Goal: Task Accomplishment & Management: Complete application form

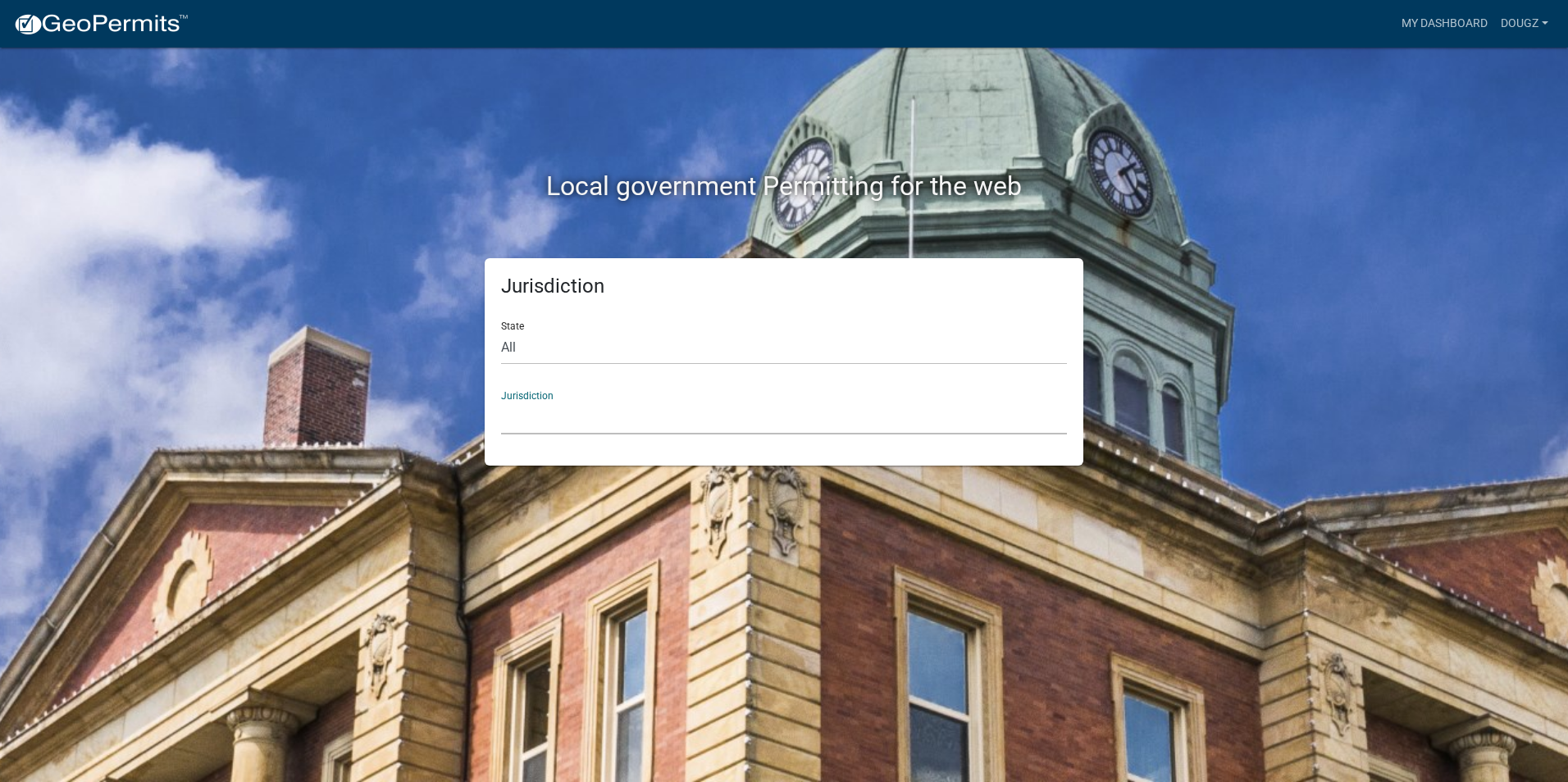
click at [590, 414] on select "[GEOGRAPHIC_DATA], [US_STATE] [GEOGRAPHIC_DATA], [US_STATE][PERSON_NAME][GEOGRA…" at bounding box center [784, 417] width 566 height 34
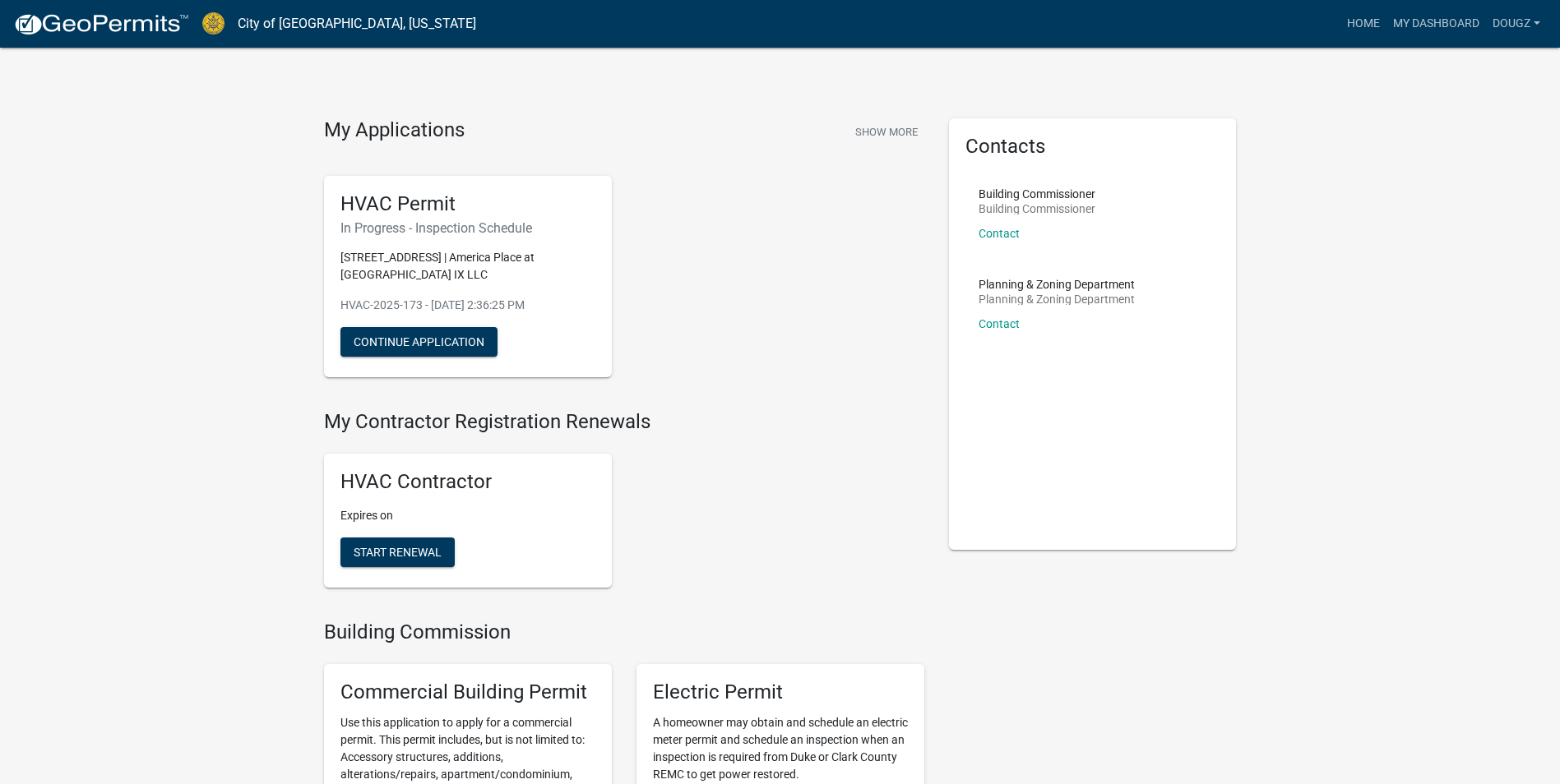
scroll to position [82, 0]
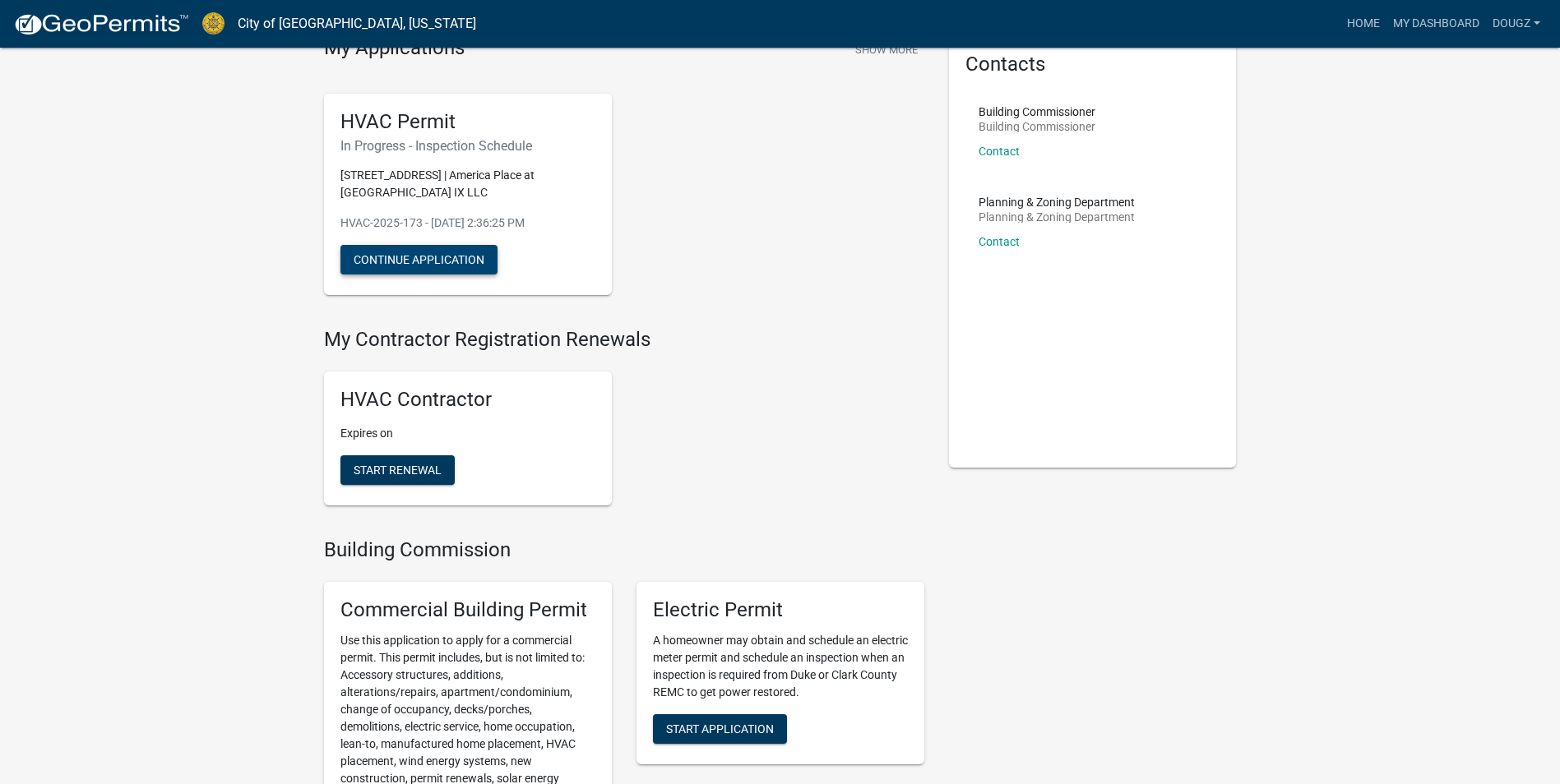
click at [421, 251] on button "Continue Application" at bounding box center [419, 260] width 157 height 29
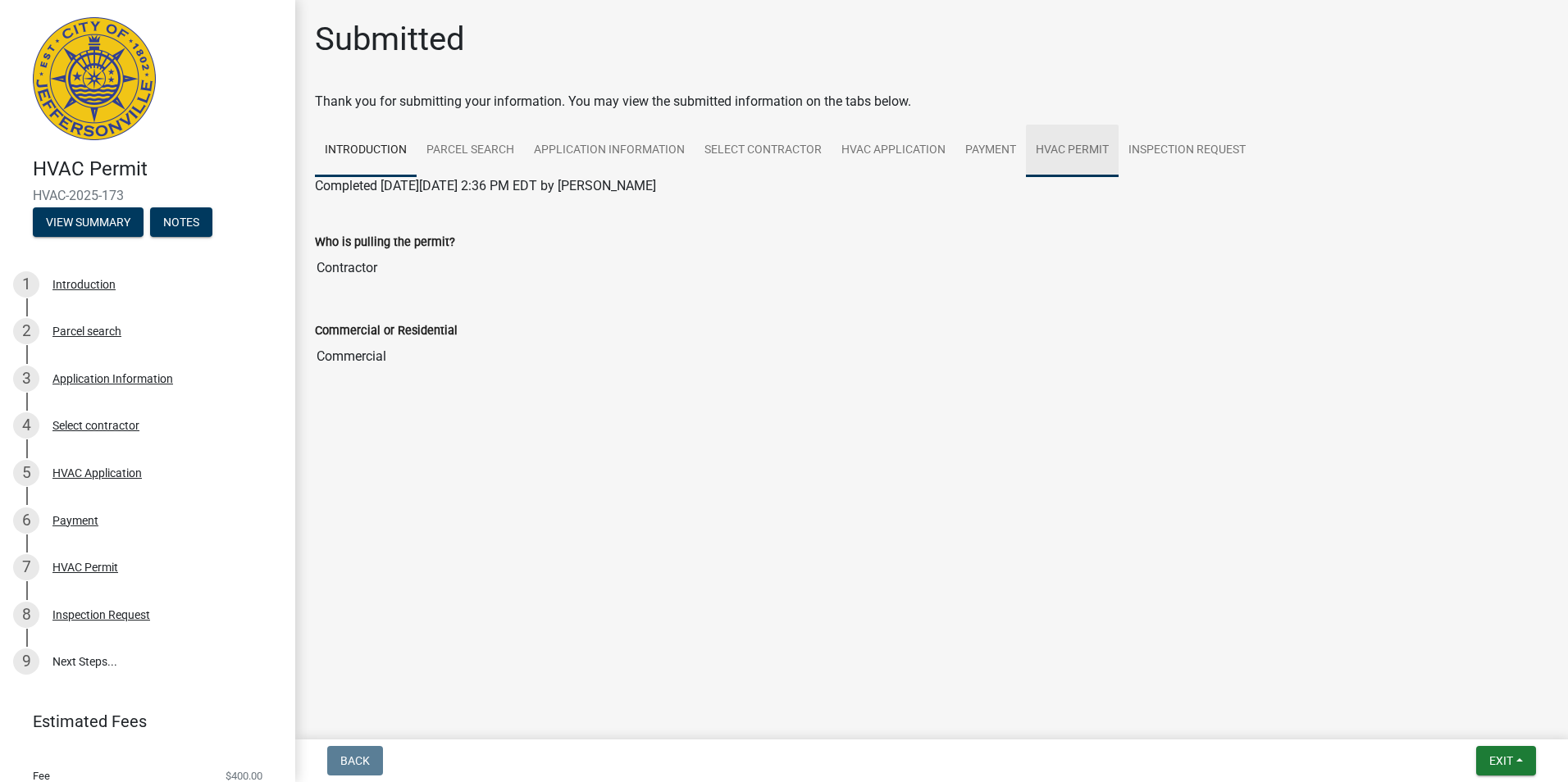
click at [1063, 151] on link "HVAC Permit" at bounding box center [1072, 151] width 93 height 52
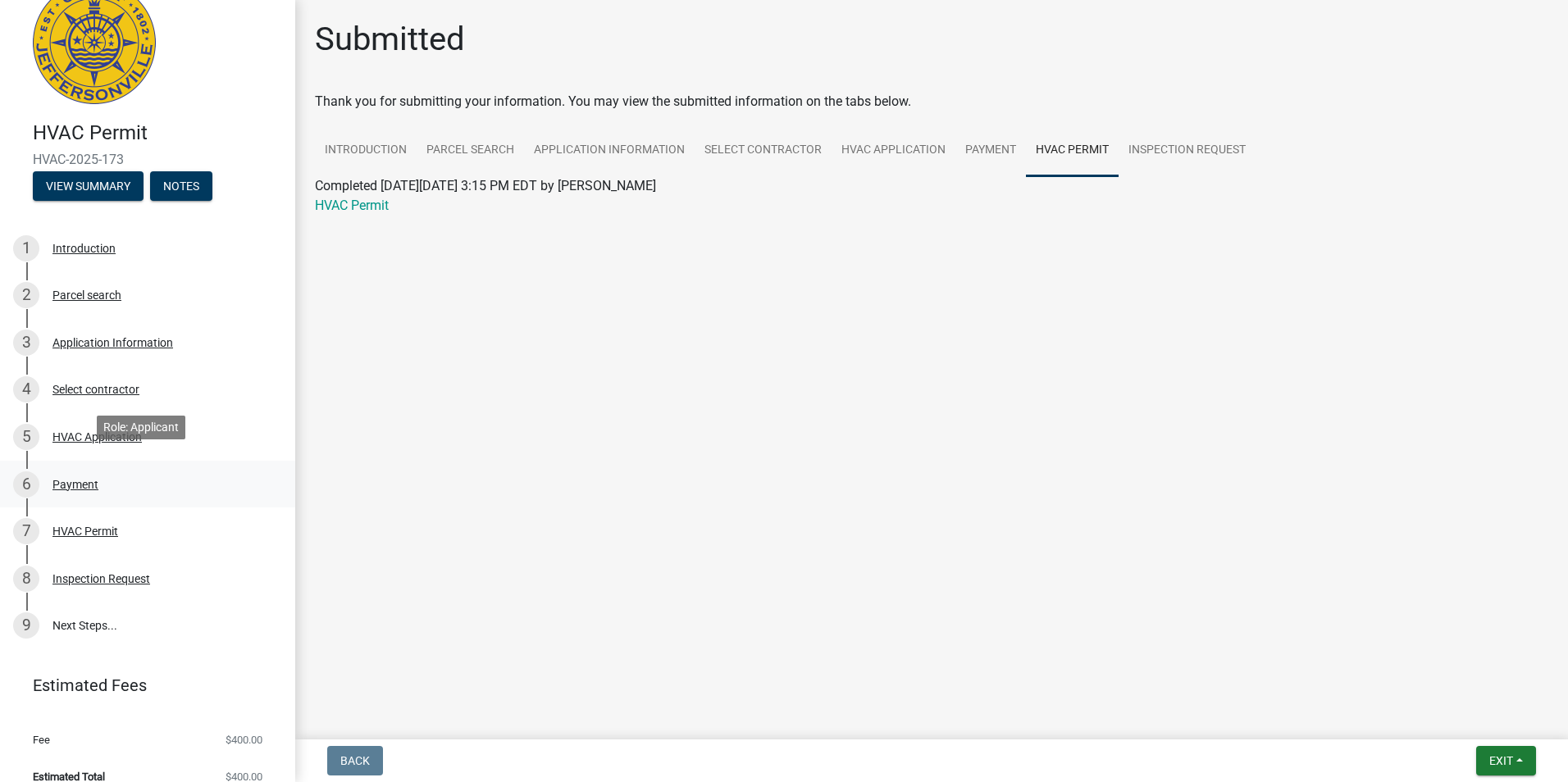
scroll to position [56, 0]
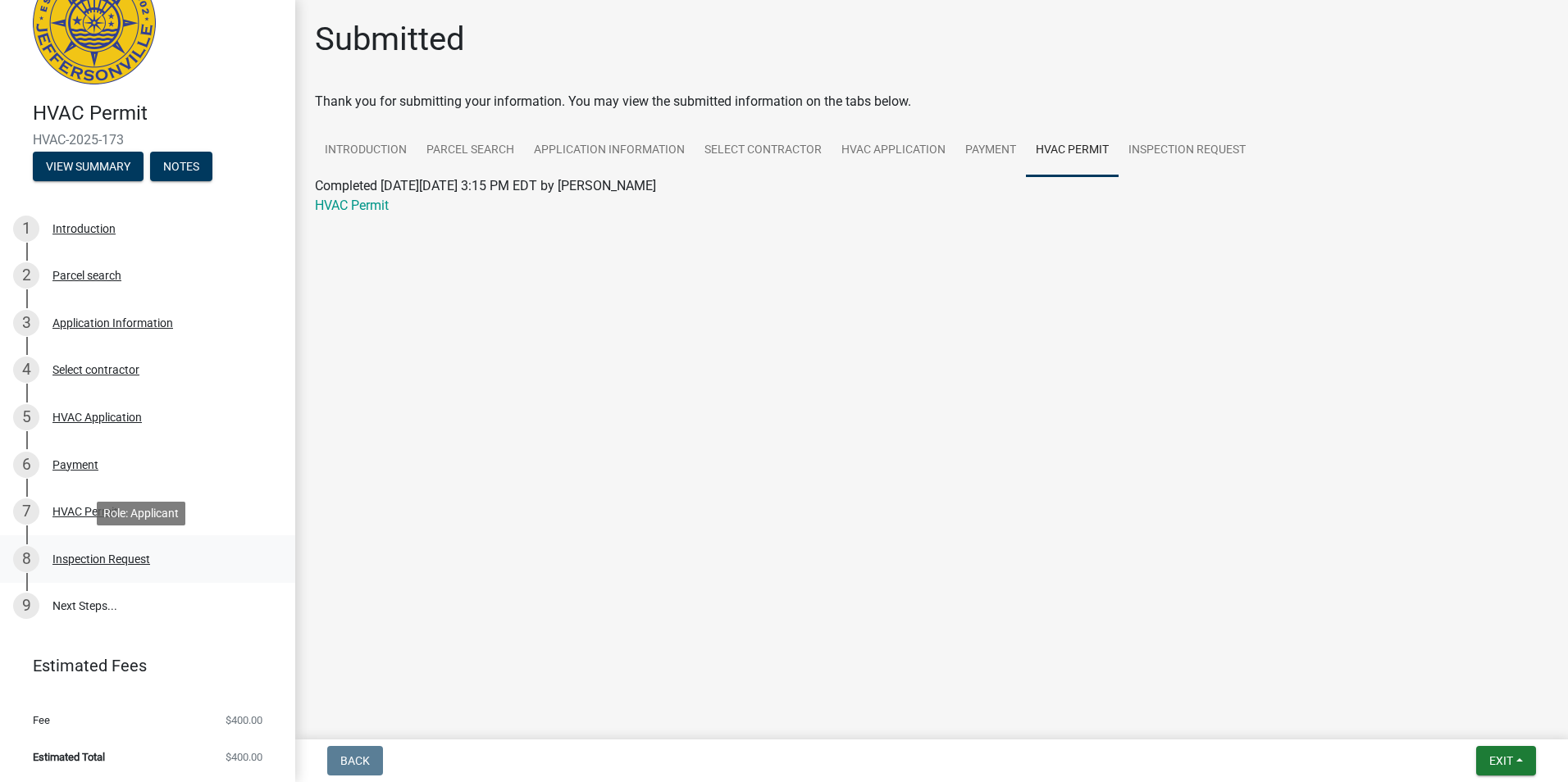
click at [94, 557] on div "Inspection Request" at bounding box center [101, 558] width 97 height 11
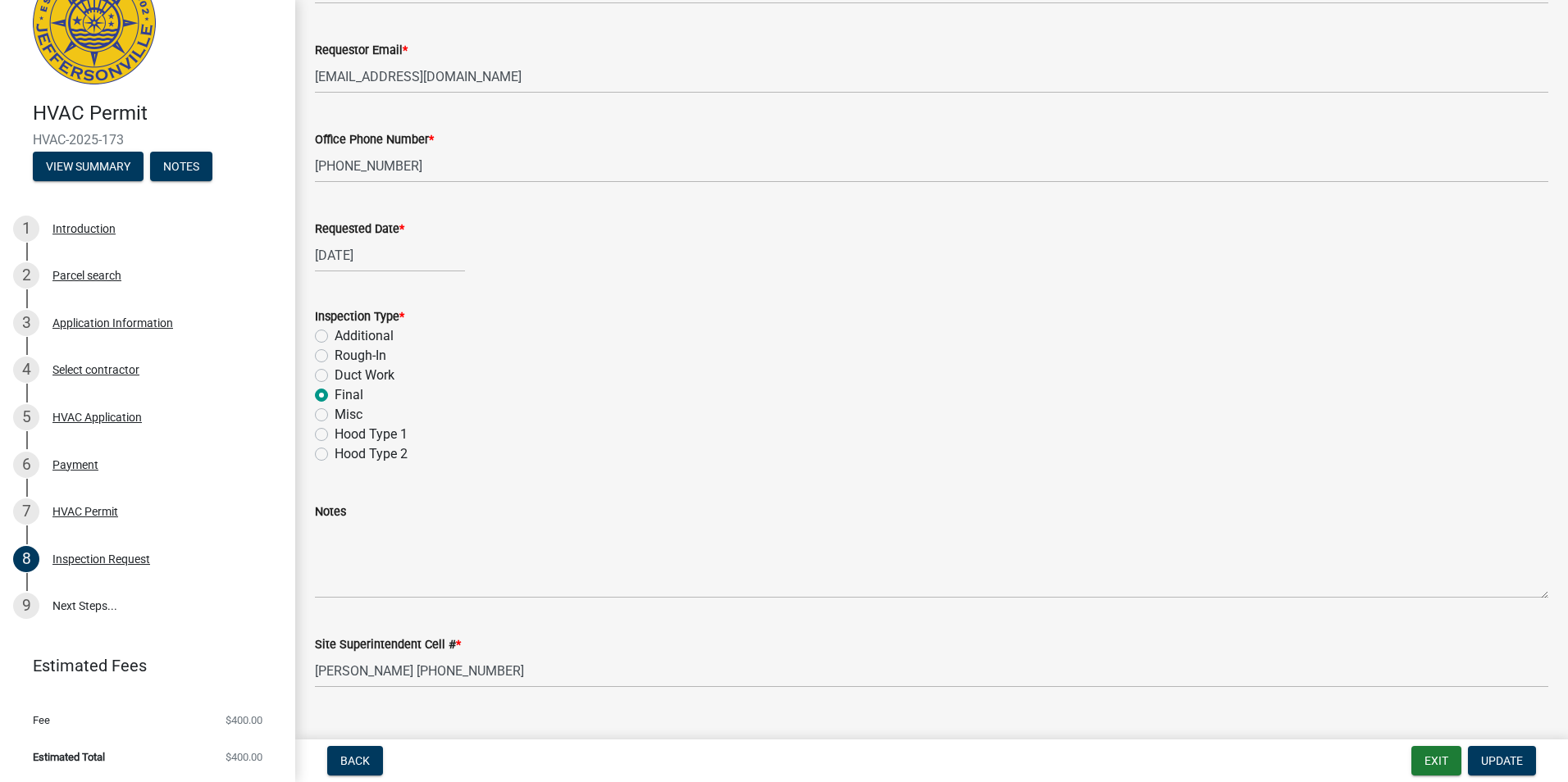
scroll to position [196, 0]
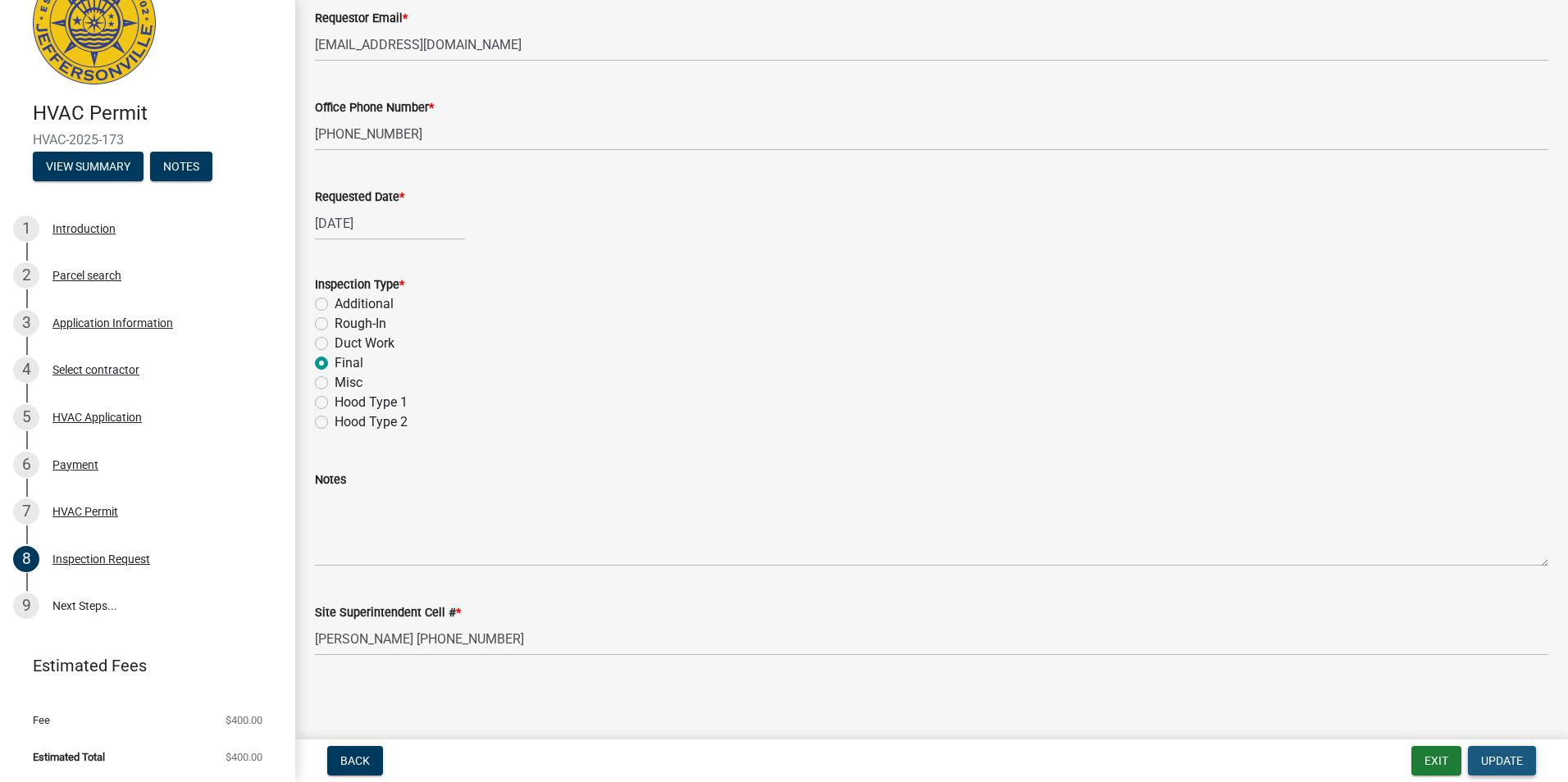
click at [1502, 760] on span "Update" at bounding box center [1502, 760] width 42 height 13
